Goal: Information Seeking & Learning: Check status

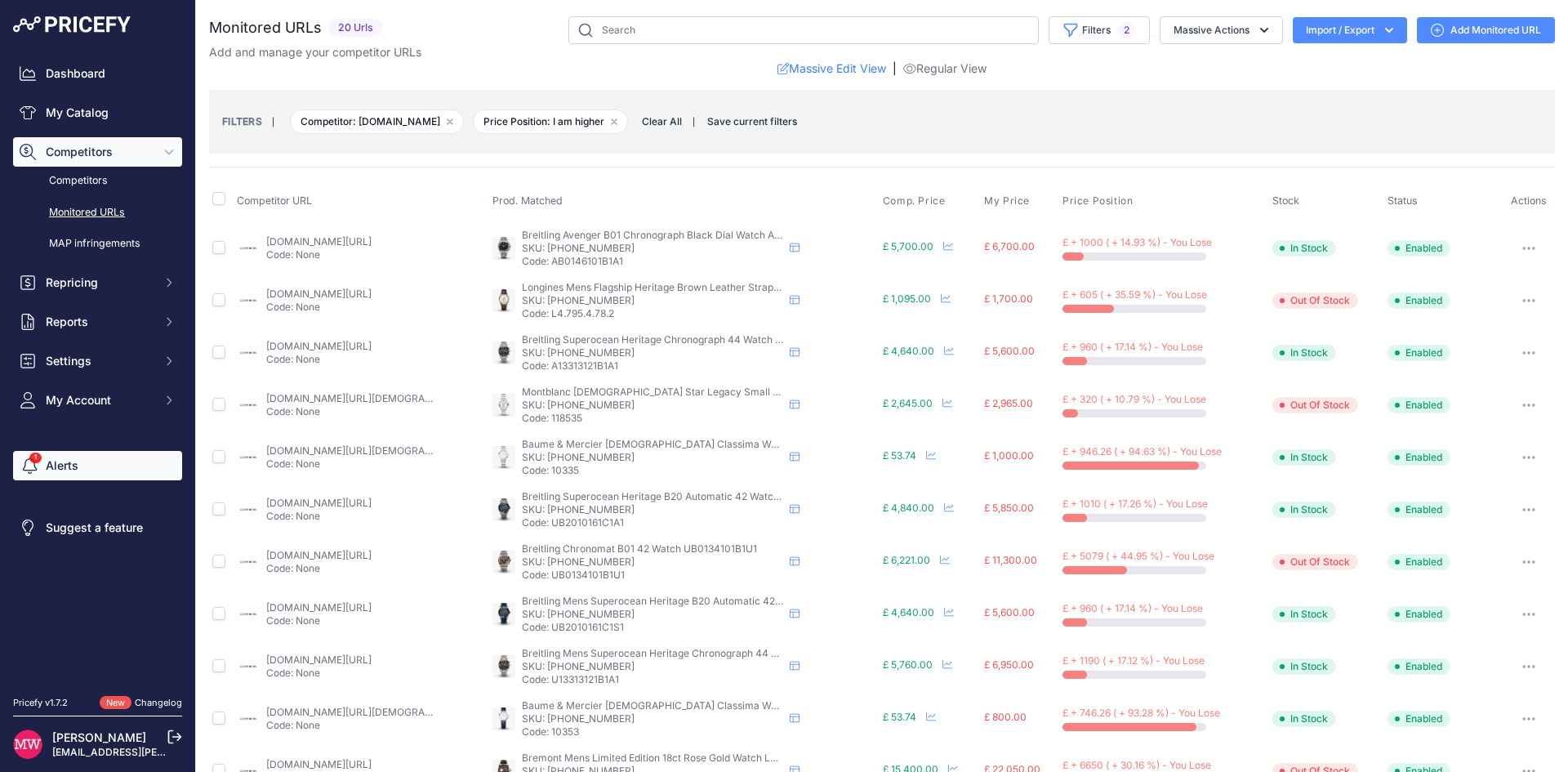
click at [62, 453] on link "Alerts" at bounding box center [97, 465] width 169 height 29
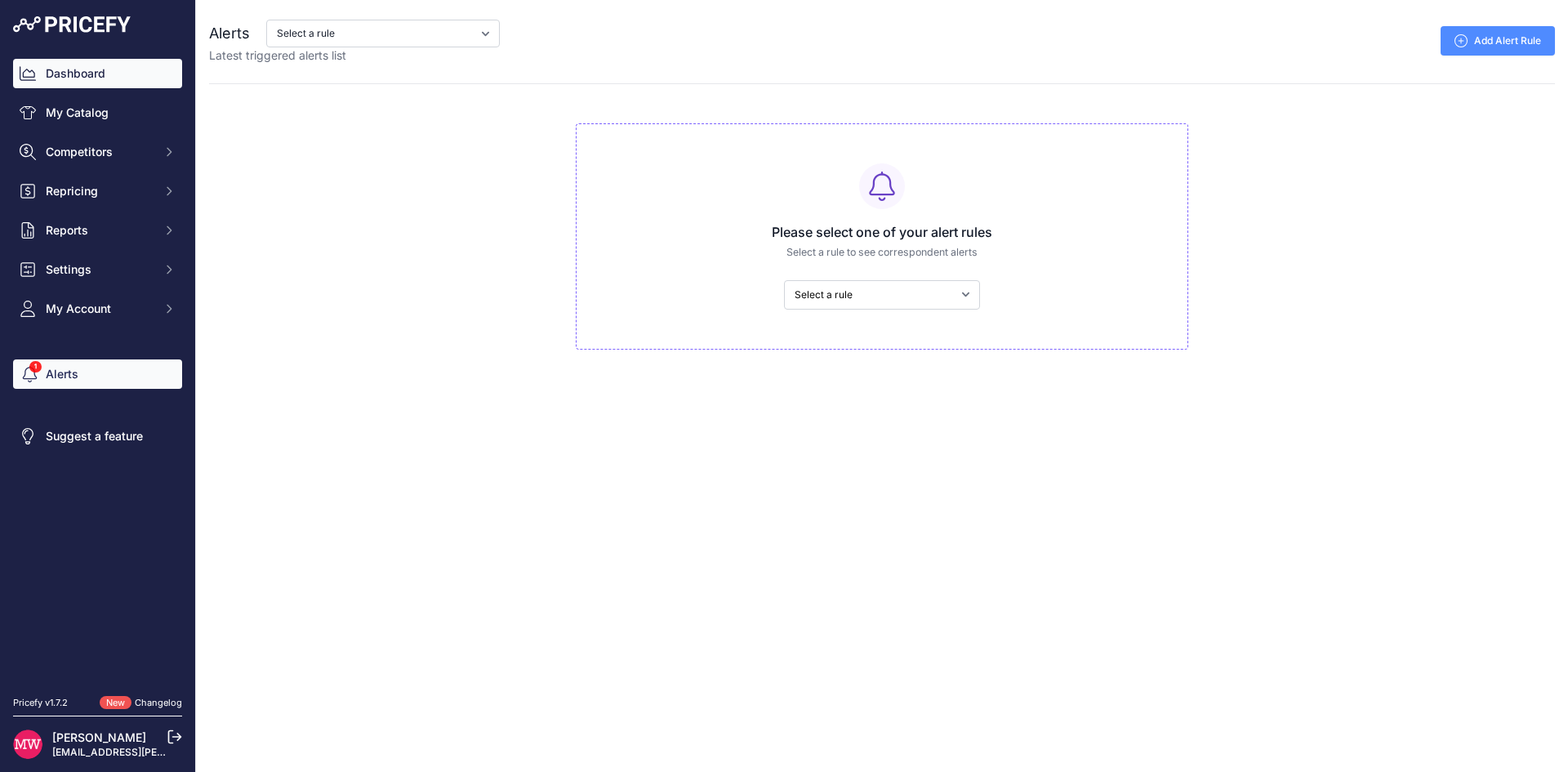
click at [99, 65] on link "Dashboard" at bounding box center [97, 73] width 169 height 29
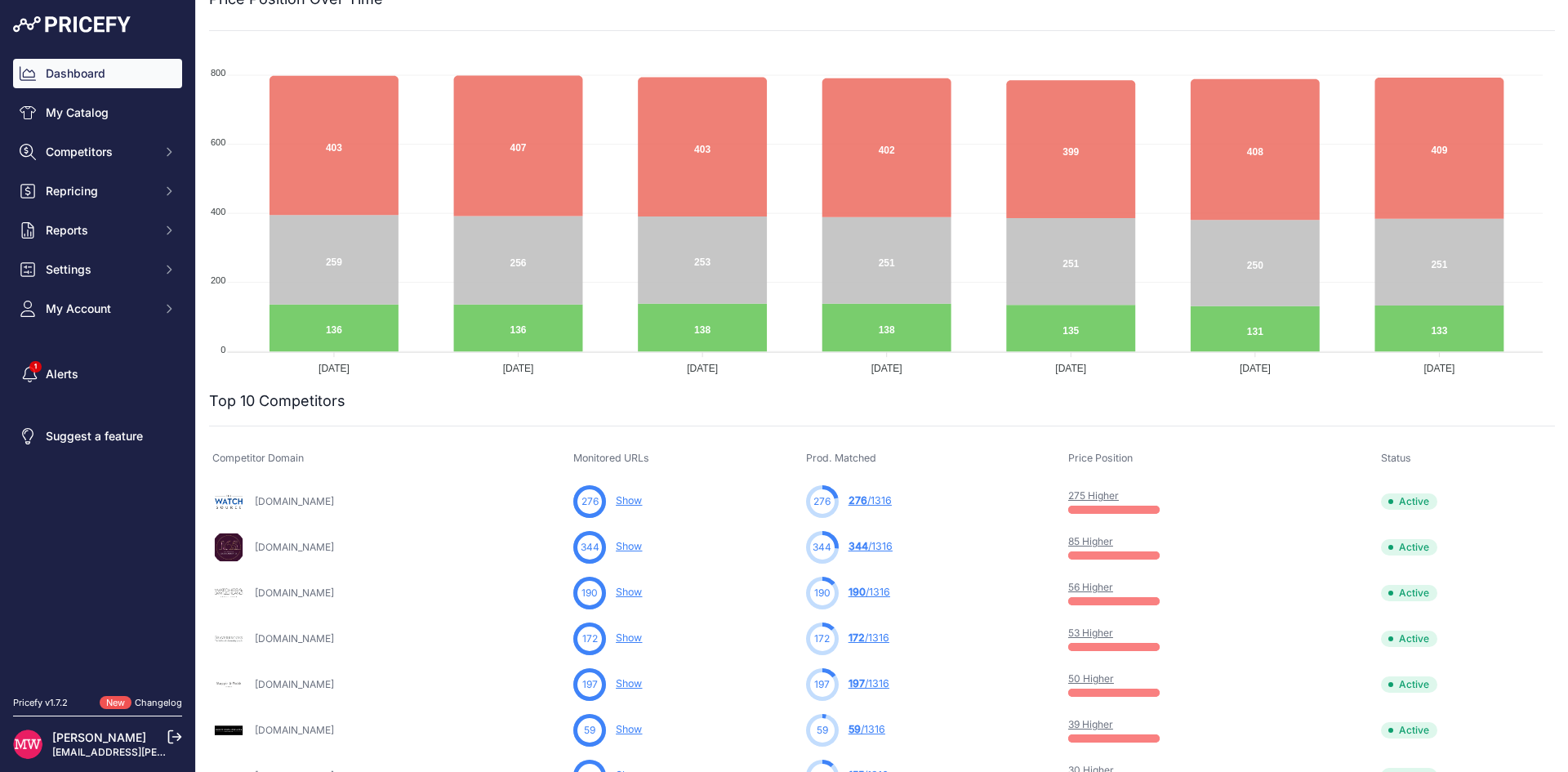
scroll to position [163, 0]
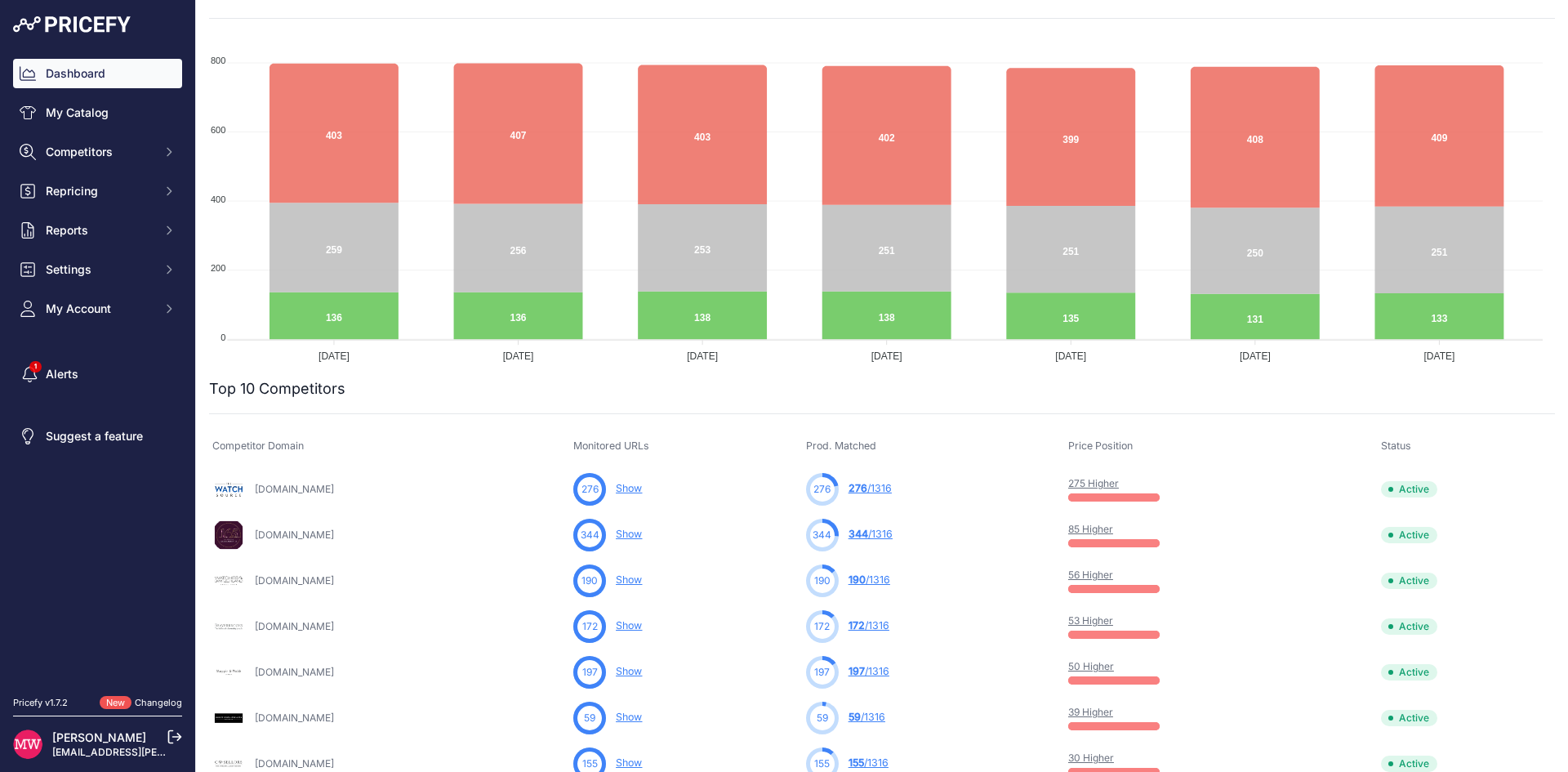
click at [1113, 618] on link "53 Higher" at bounding box center [1091, 621] width 45 height 12
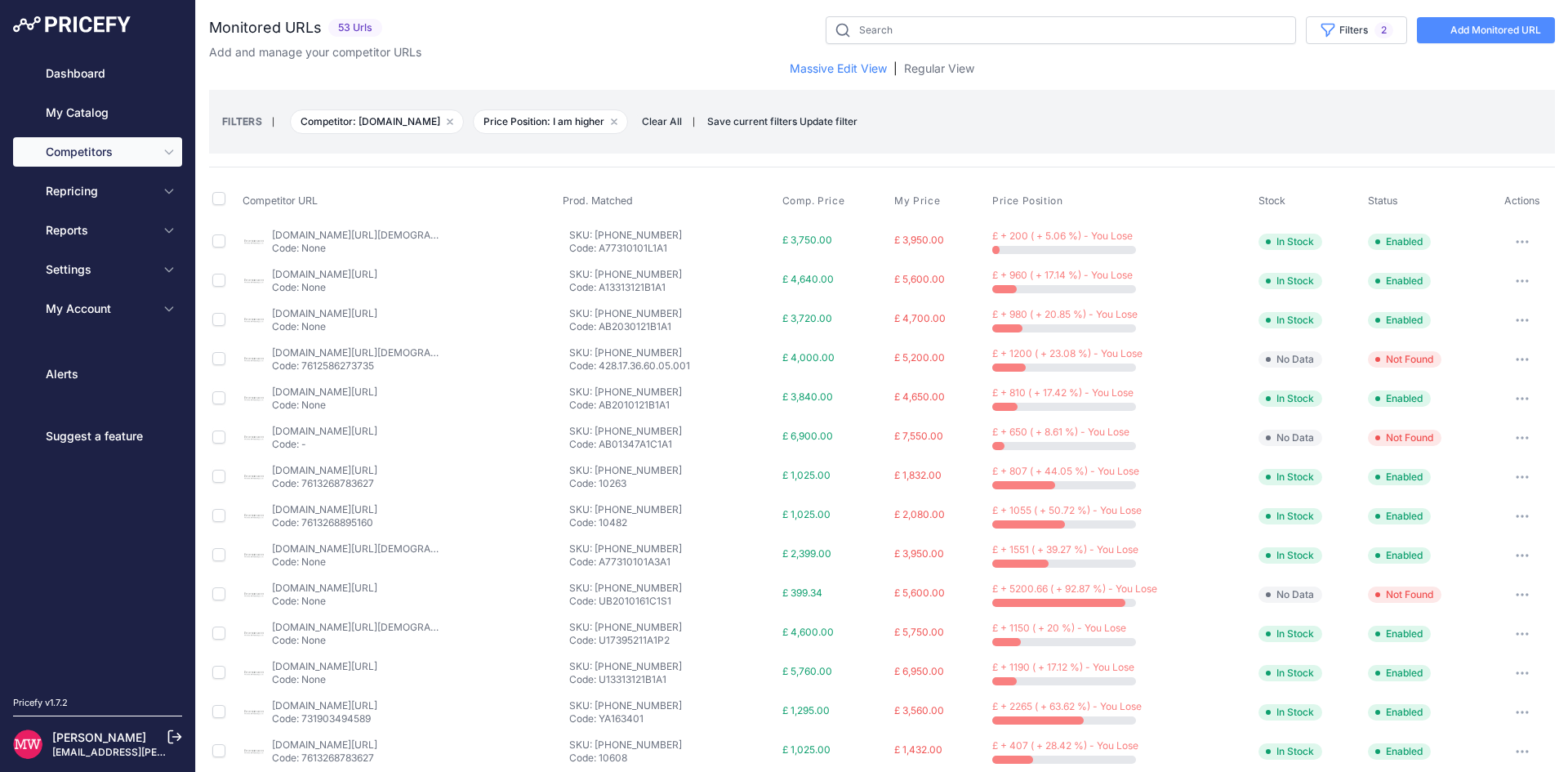
select select "50432"
select select "0"
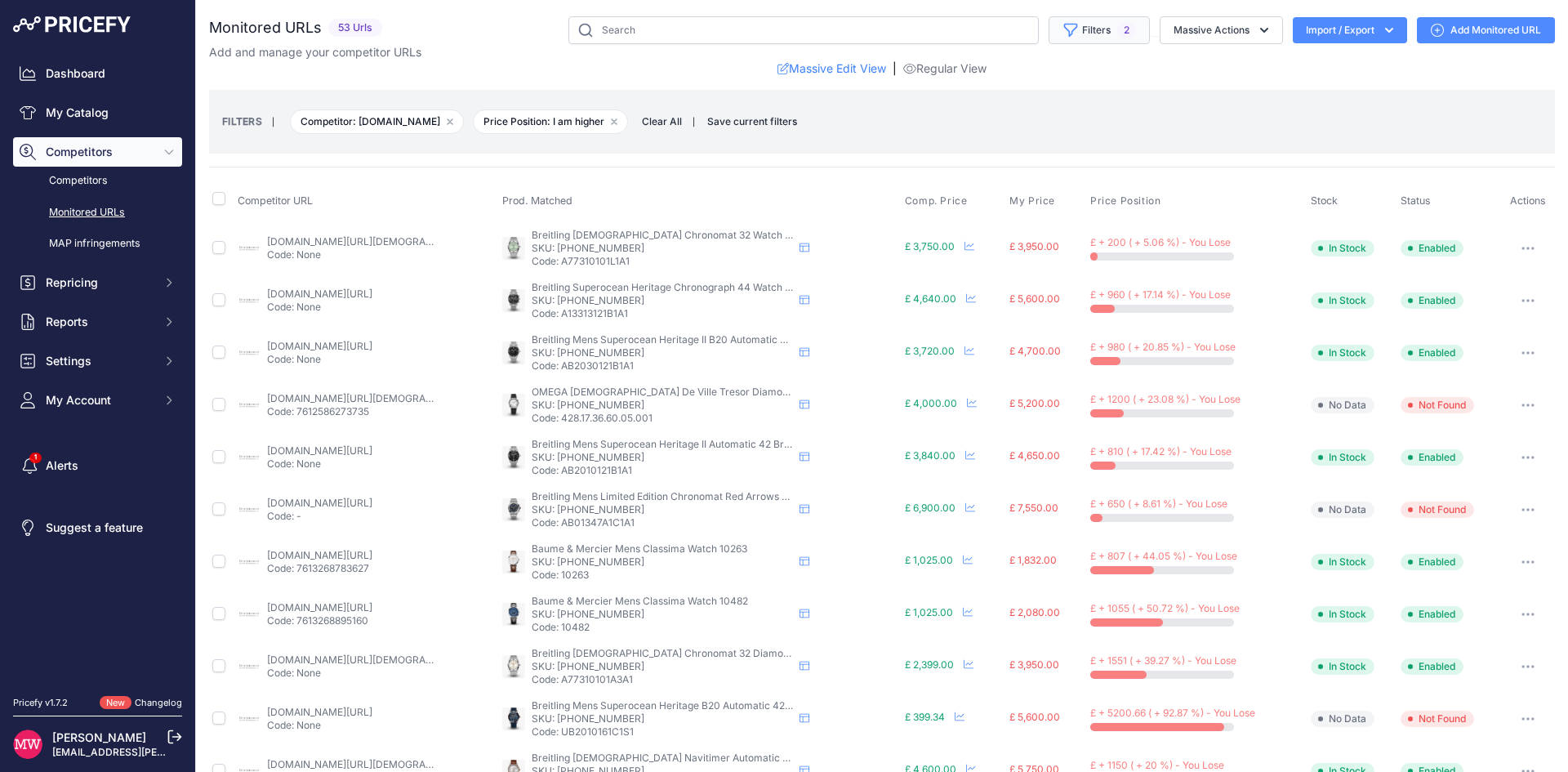
click at [1074, 26] on button "Filters 2" at bounding box center [1099, 30] width 101 height 28
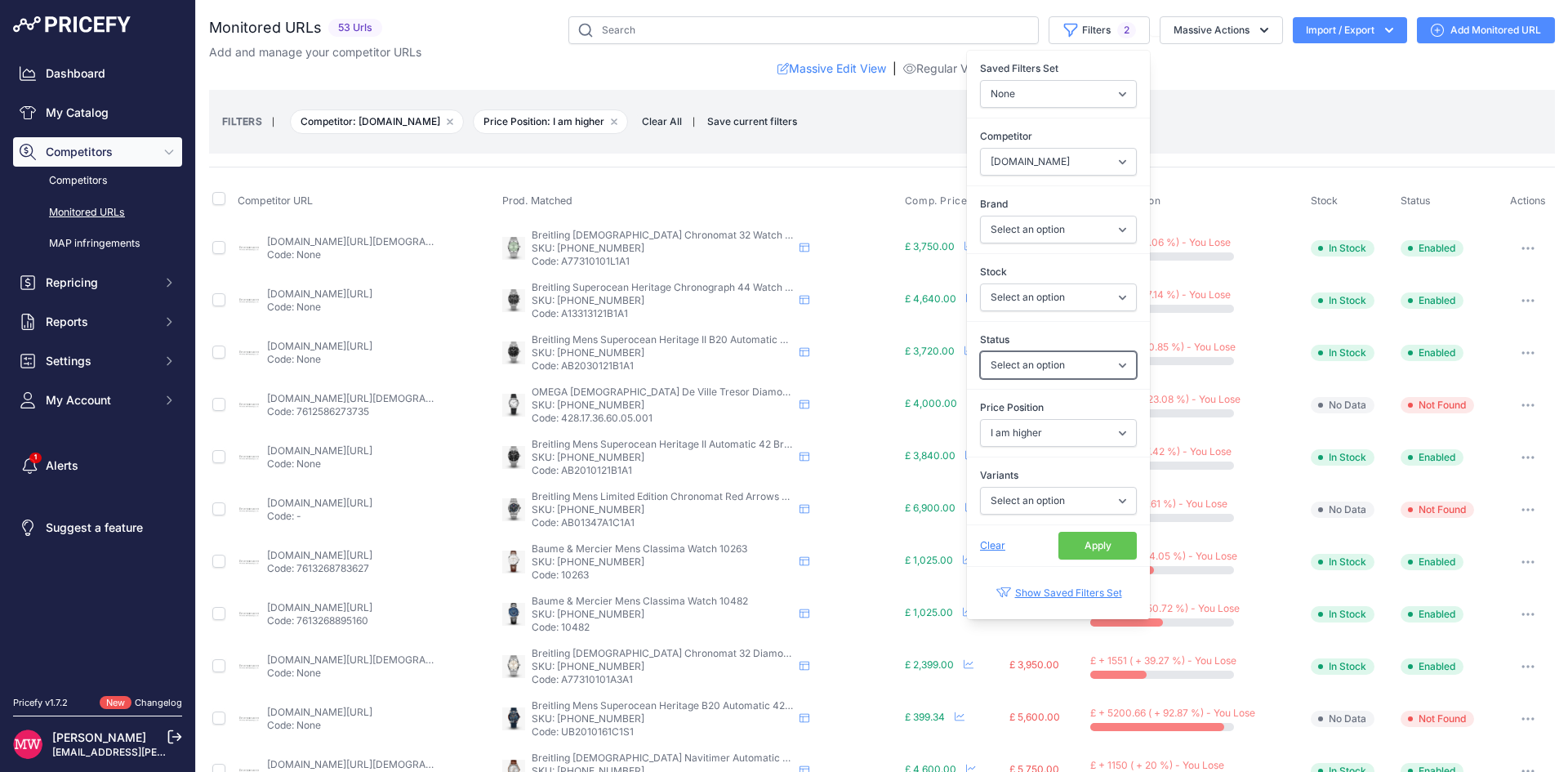
click at [1001, 367] on select "Select an option Enabled Disabled In progress Scraping Failed Not Found Missing…" at bounding box center [1058, 365] width 156 height 28
click at [1004, 303] on select "Select an option In Stock Out Of Stock" at bounding box center [1058, 297] width 156 height 28
select select "1"
click at [980, 284] on select "Select an option In Stock Out Of Stock" at bounding box center [1058, 297] width 156 height 28
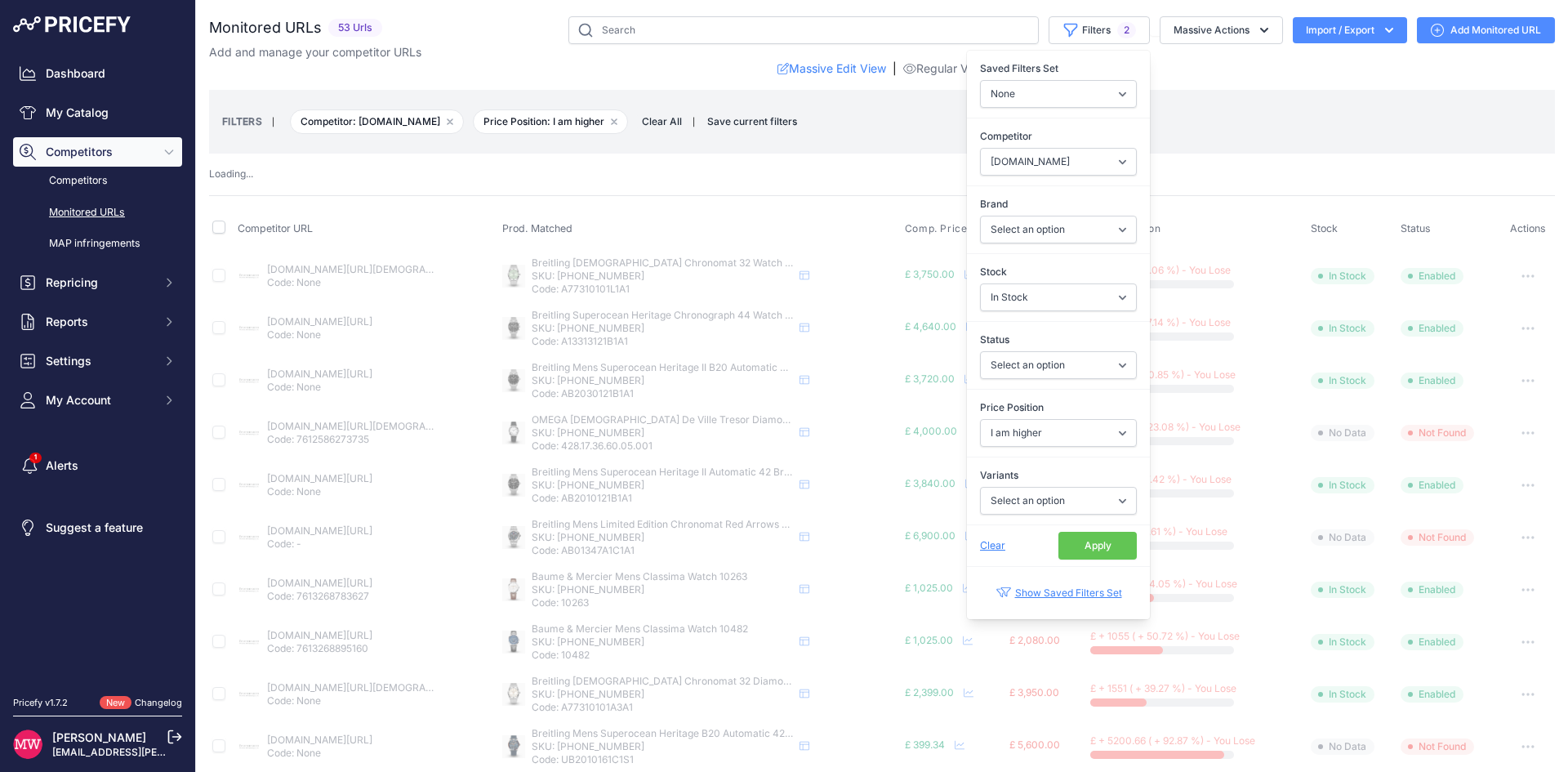
click at [1086, 546] on button "Apply" at bounding box center [1097, 546] width 78 height 28
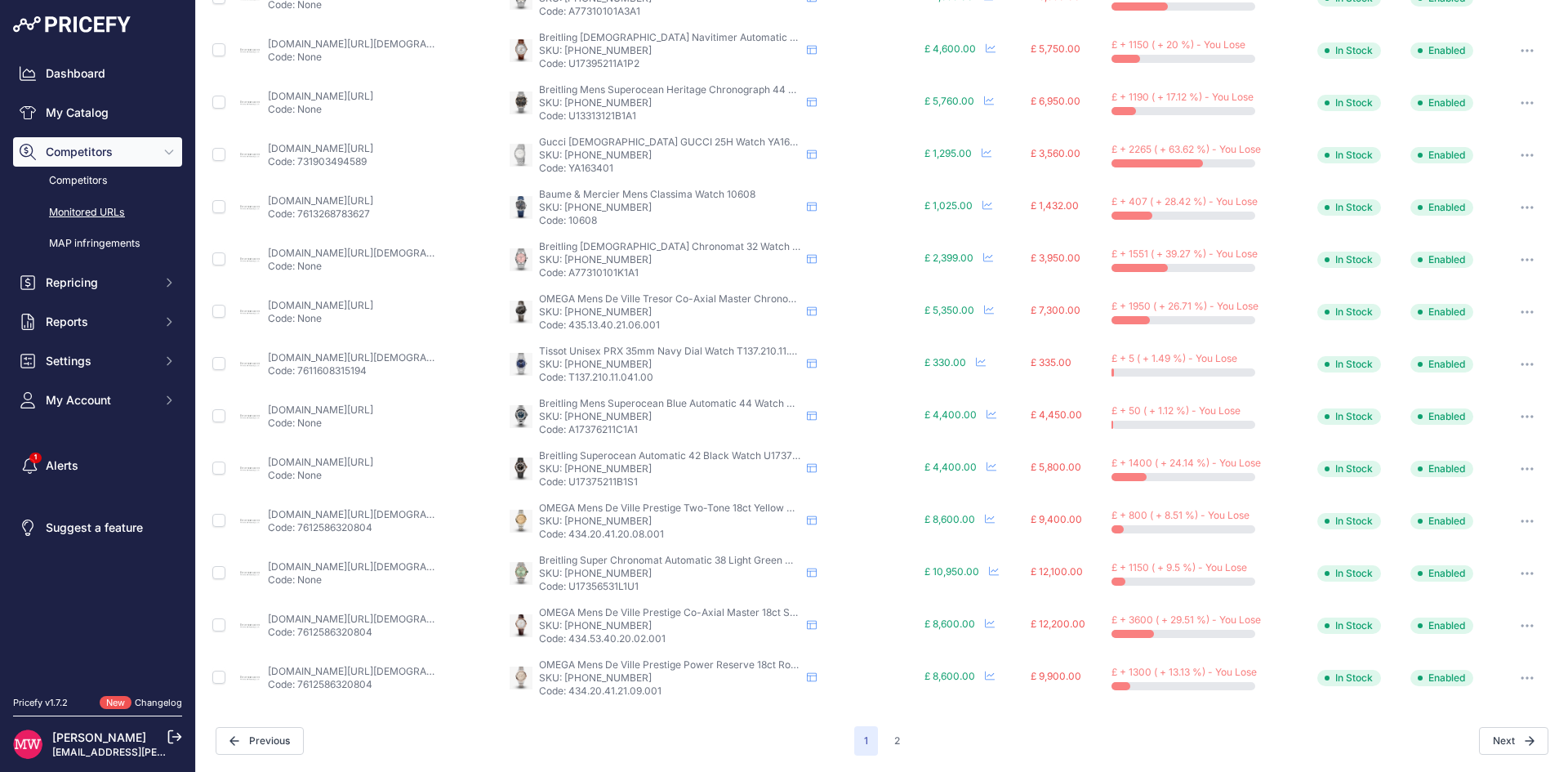
scroll to position [482, 0]
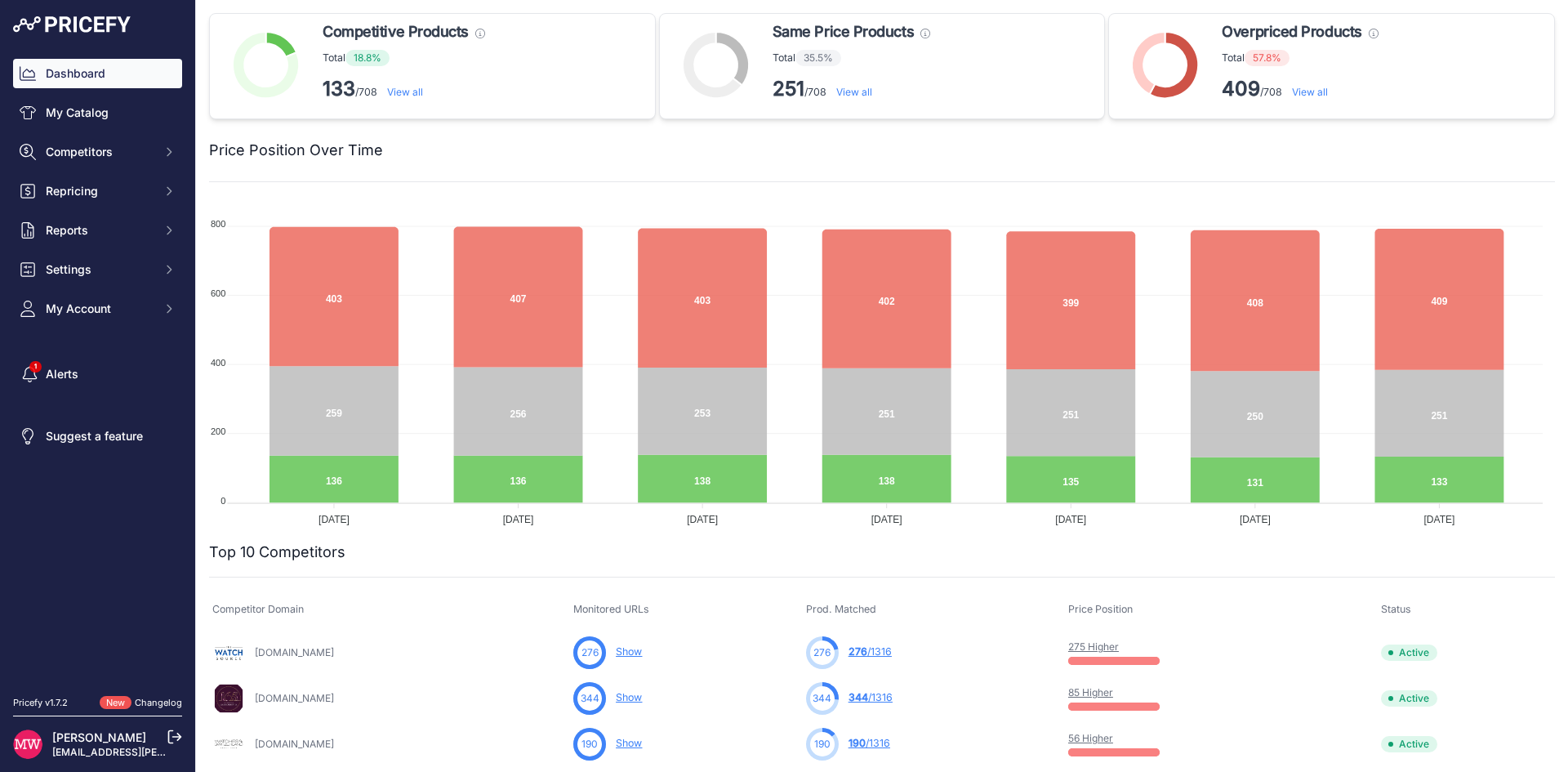
scroll to position [408, 0]
